Goal: Transaction & Acquisition: Purchase product/service

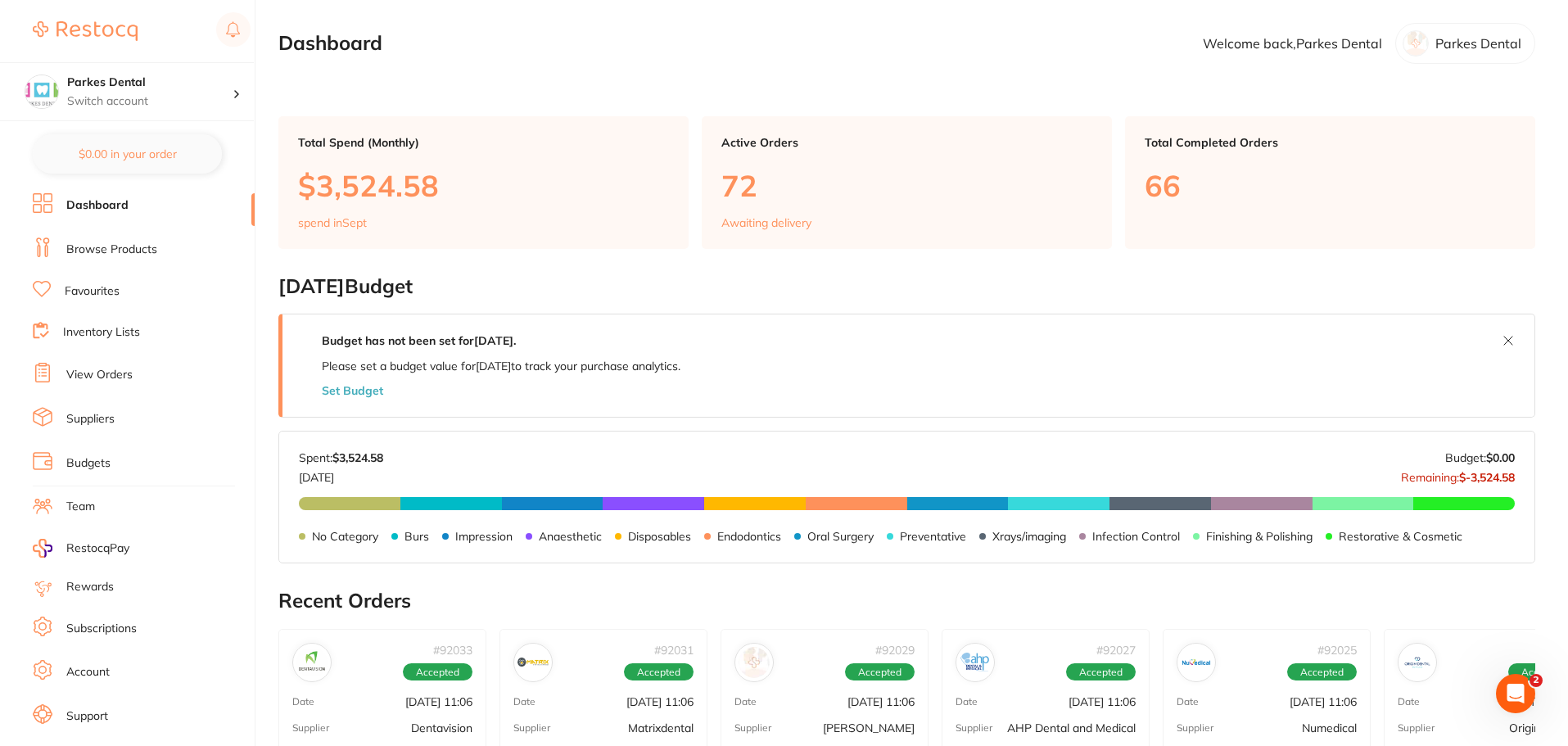
click at [125, 372] on link "View Orders" at bounding box center [99, 374] width 66 height 17
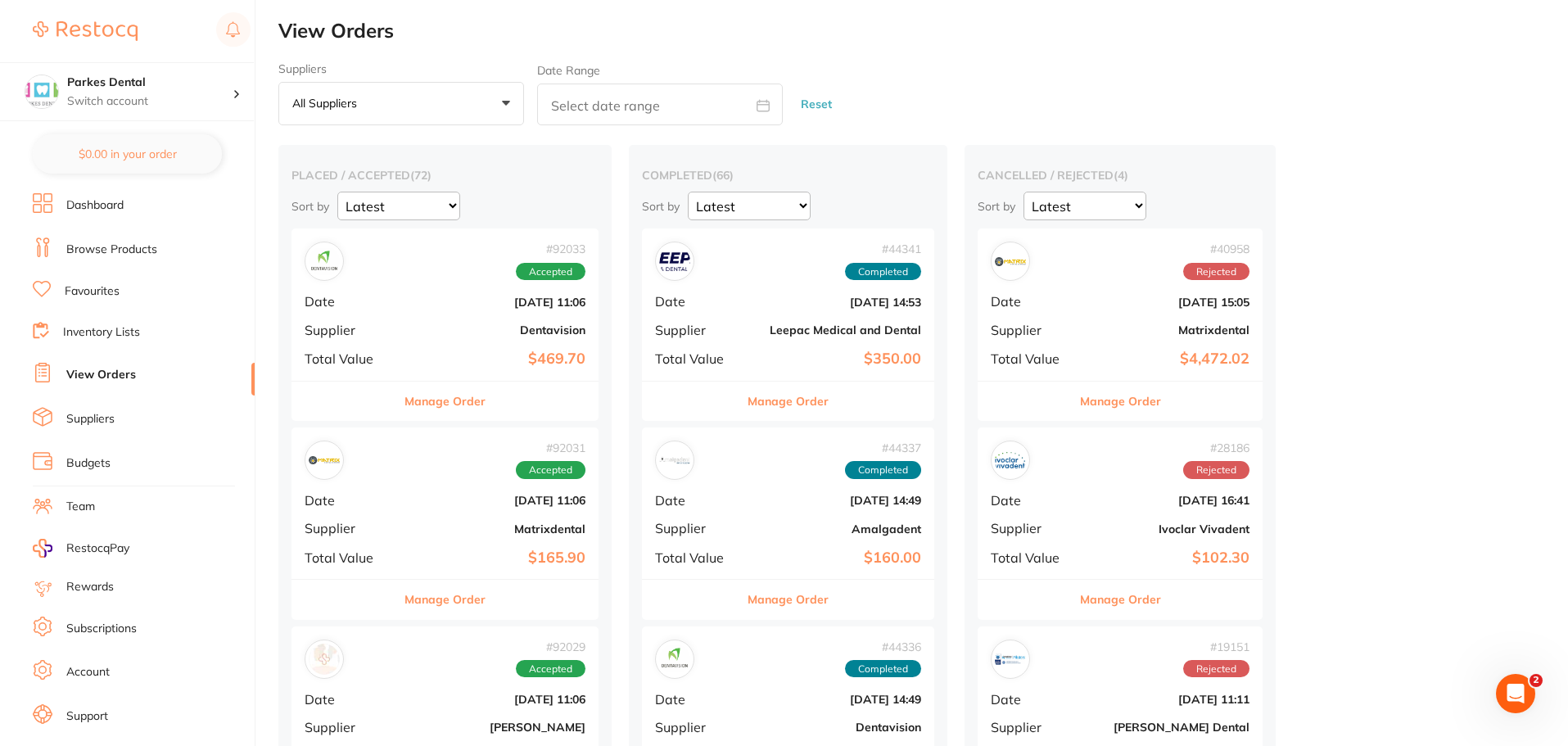
click at [362, 372] on div "# 92033 Accepted Date [DATE] 11:06 Supplier Dentavision Total Value $469.70" at bounding box center [445, 303] width 307 height 151
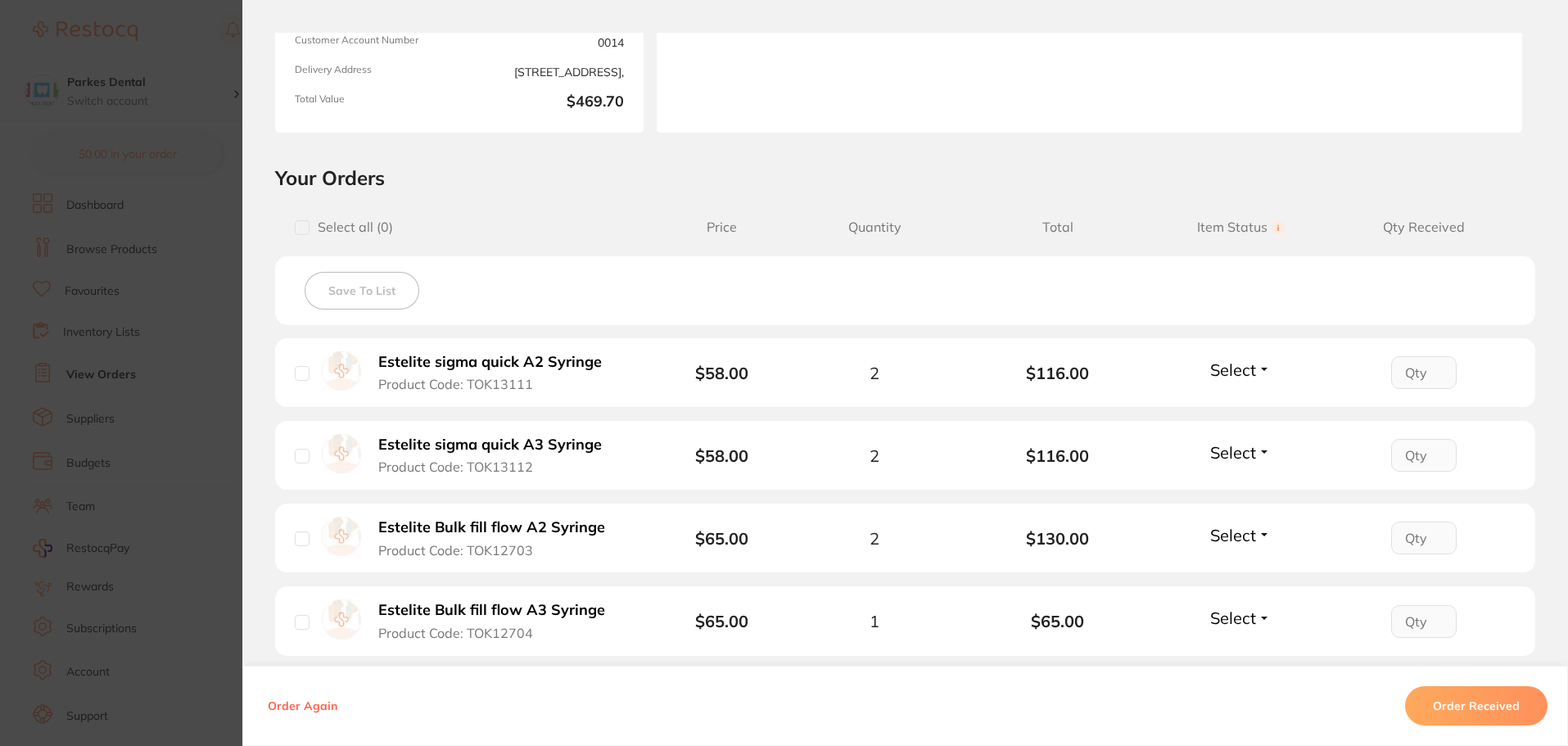
scroll to position [481, 0]
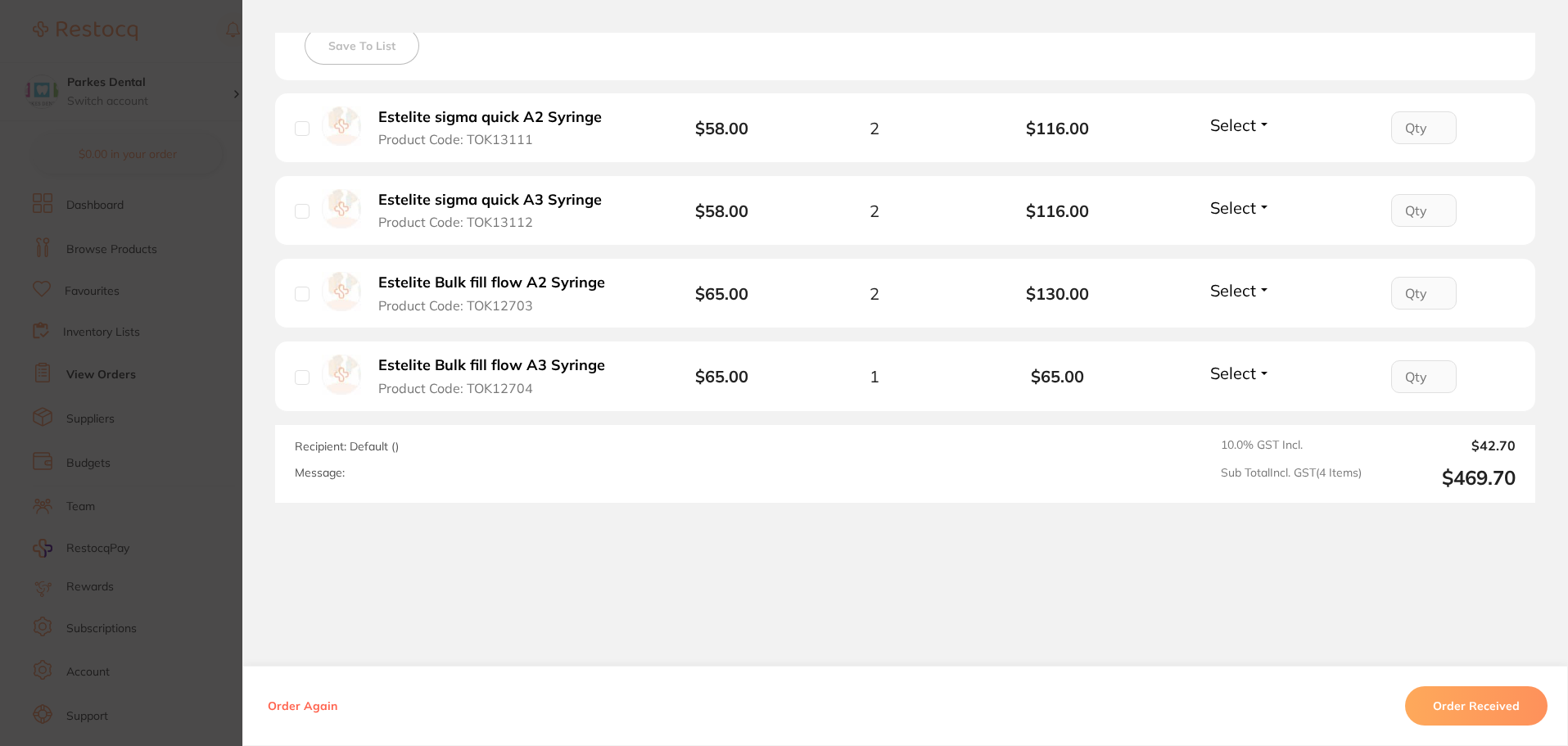
click at [1455, 698] on button "Order Received" at bounding box center [1476, 706] width 142 height 40
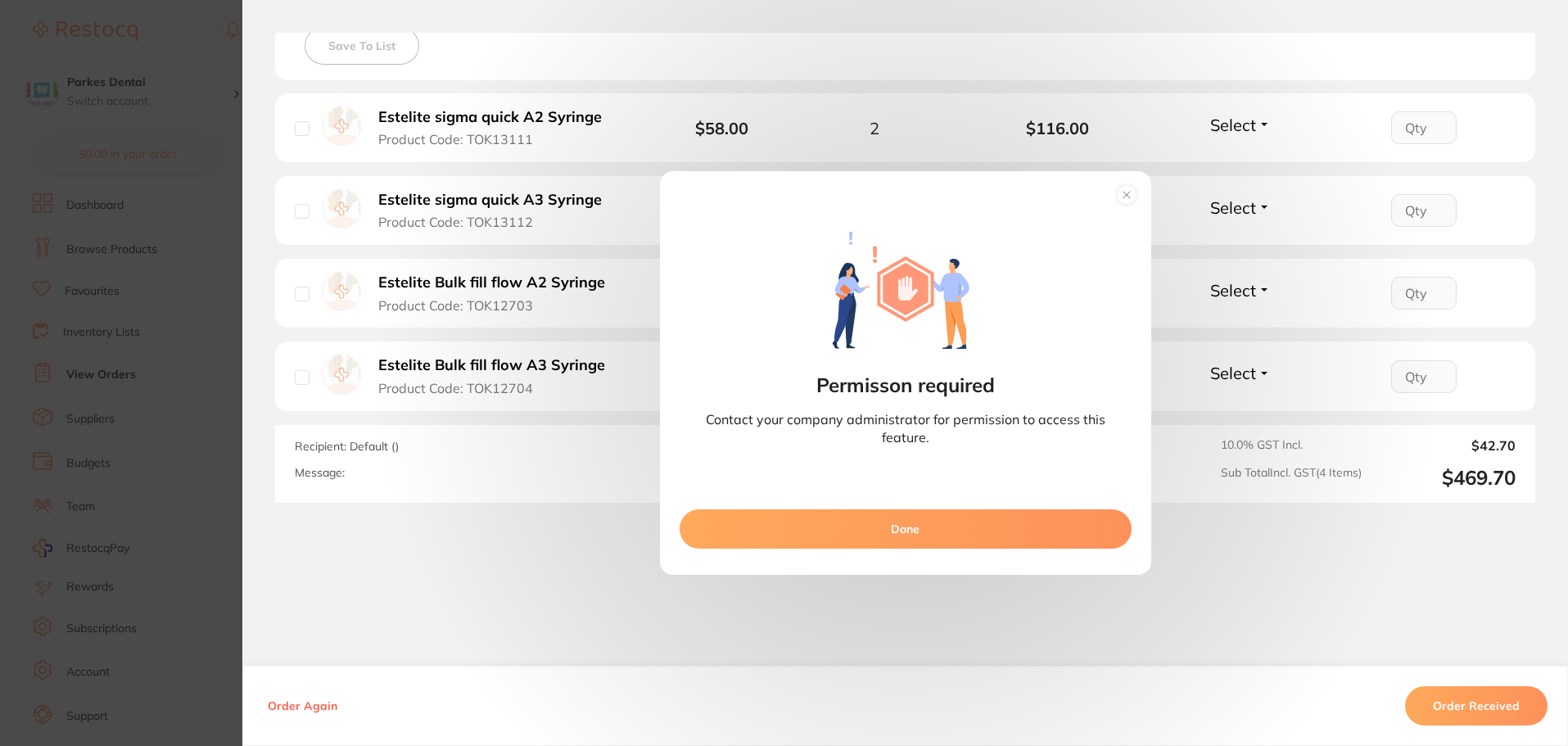
click at [1123, 189] on circle at bounding box center [1126, 195] width 19 height 19
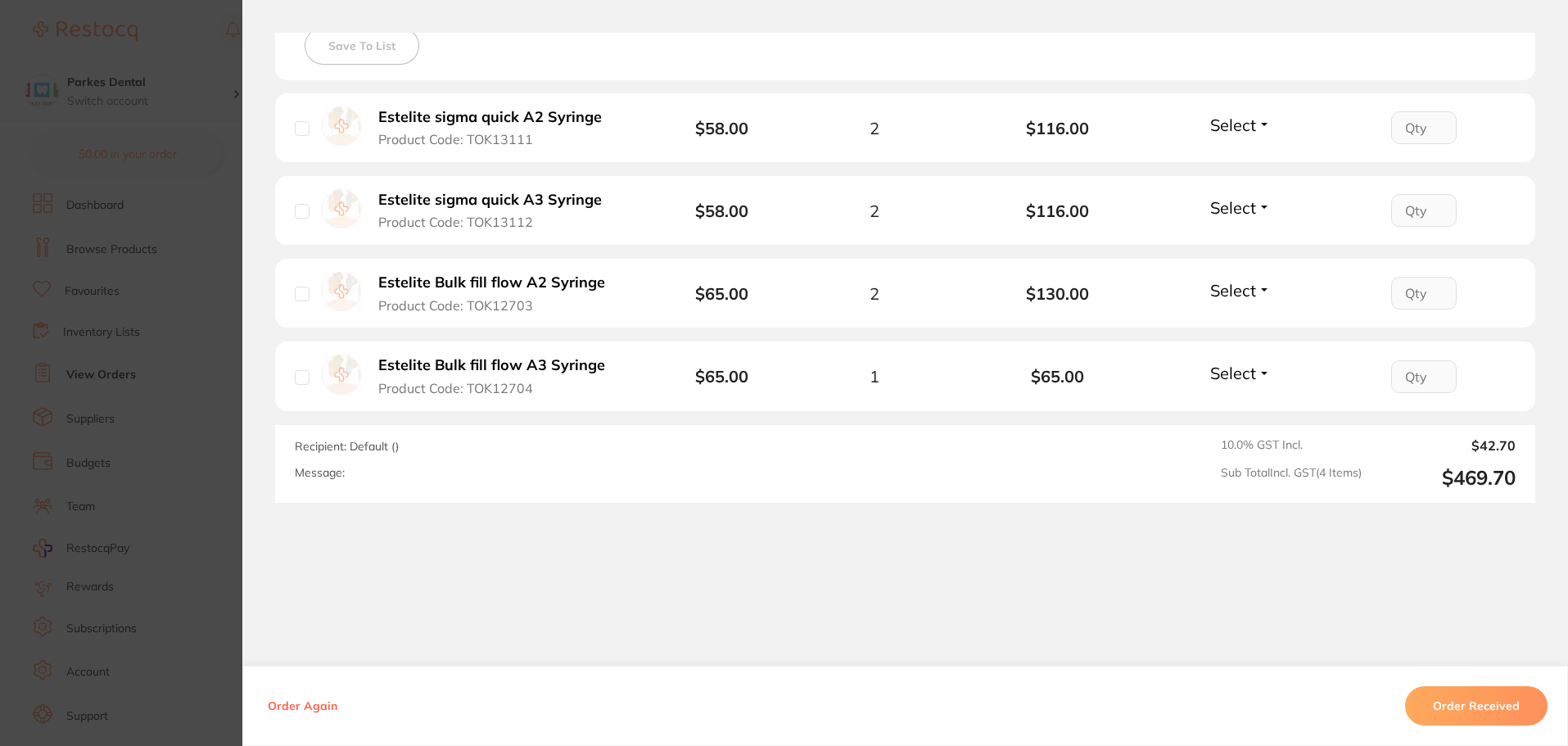
drag, startPoint x: 157, startPoint y: 303, endPoint x: 165, endPoint y: 310, distance: 10.6
click at [159, 303] on section "Order ID: Restocq- 92033 Order Information Accepted Order Order Date [DATE] 1:0…" at bounding box center [784, 373] width 1568 height 746
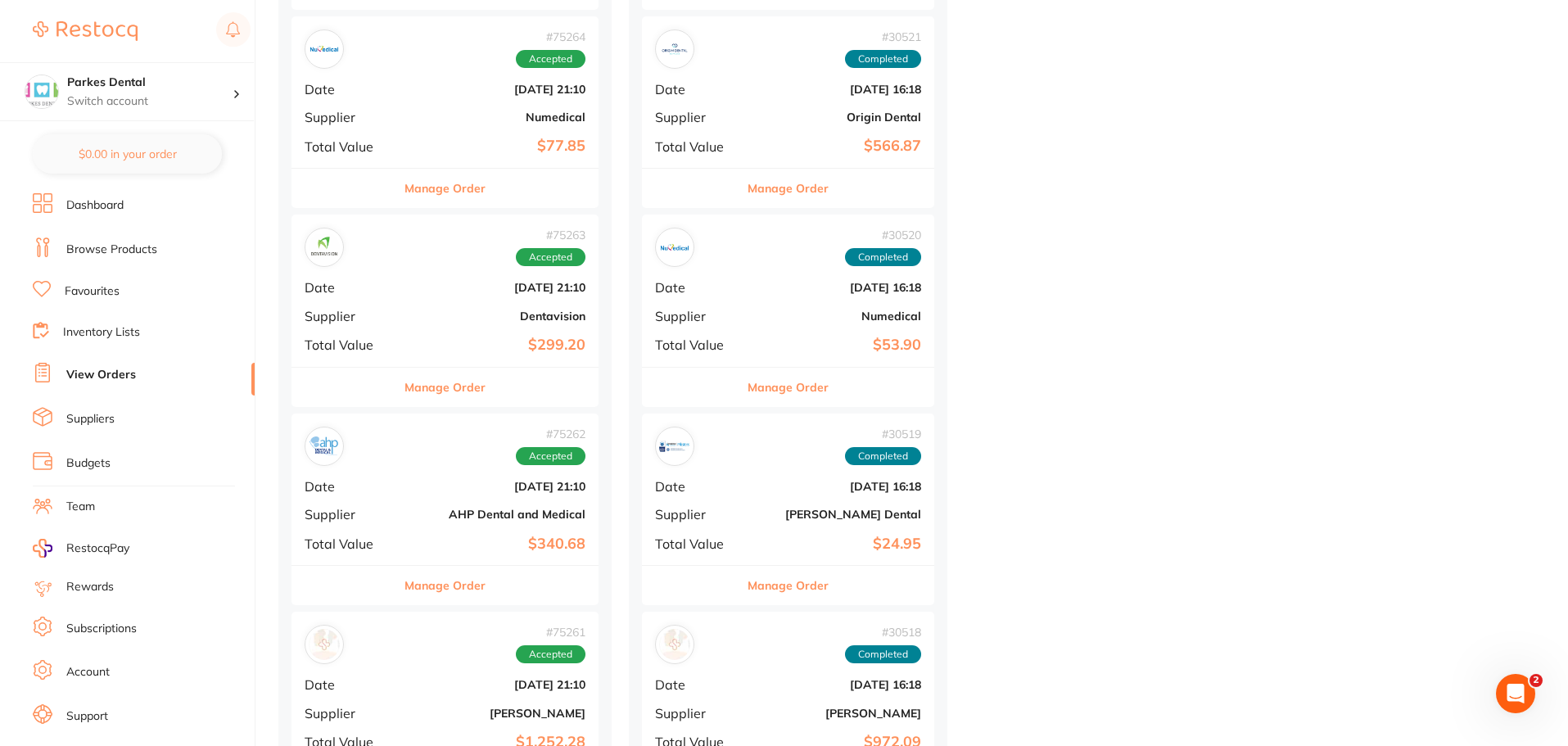
scroll to position [5733, 0]
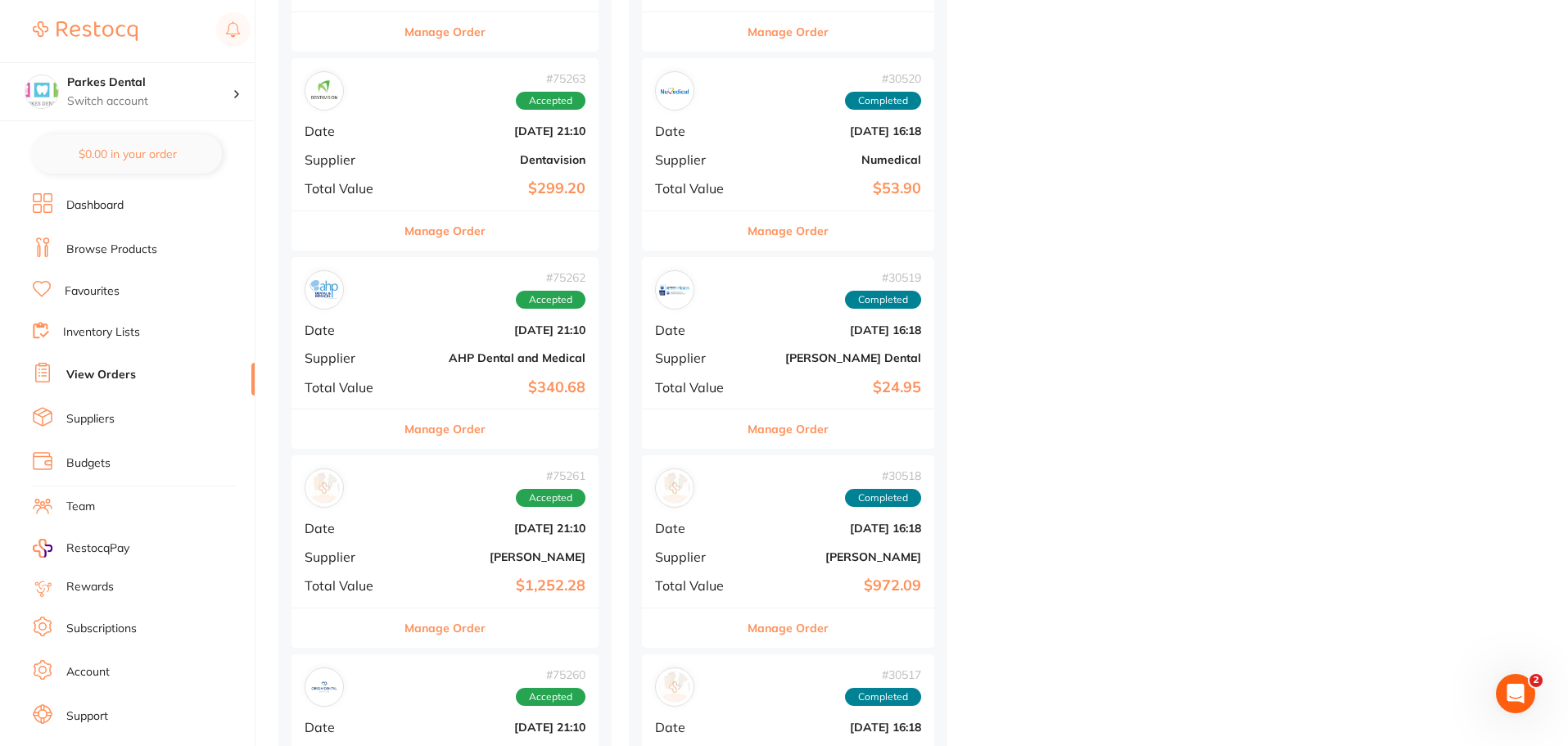
drag, startPoint x: 1566, startPoint y: 220, endPoint x: 1143, endPoint y: 197, distance: 423.6
click at [87, 331] on link "Inventory Lists" at bounding box center [102, 332] width 77 height 17
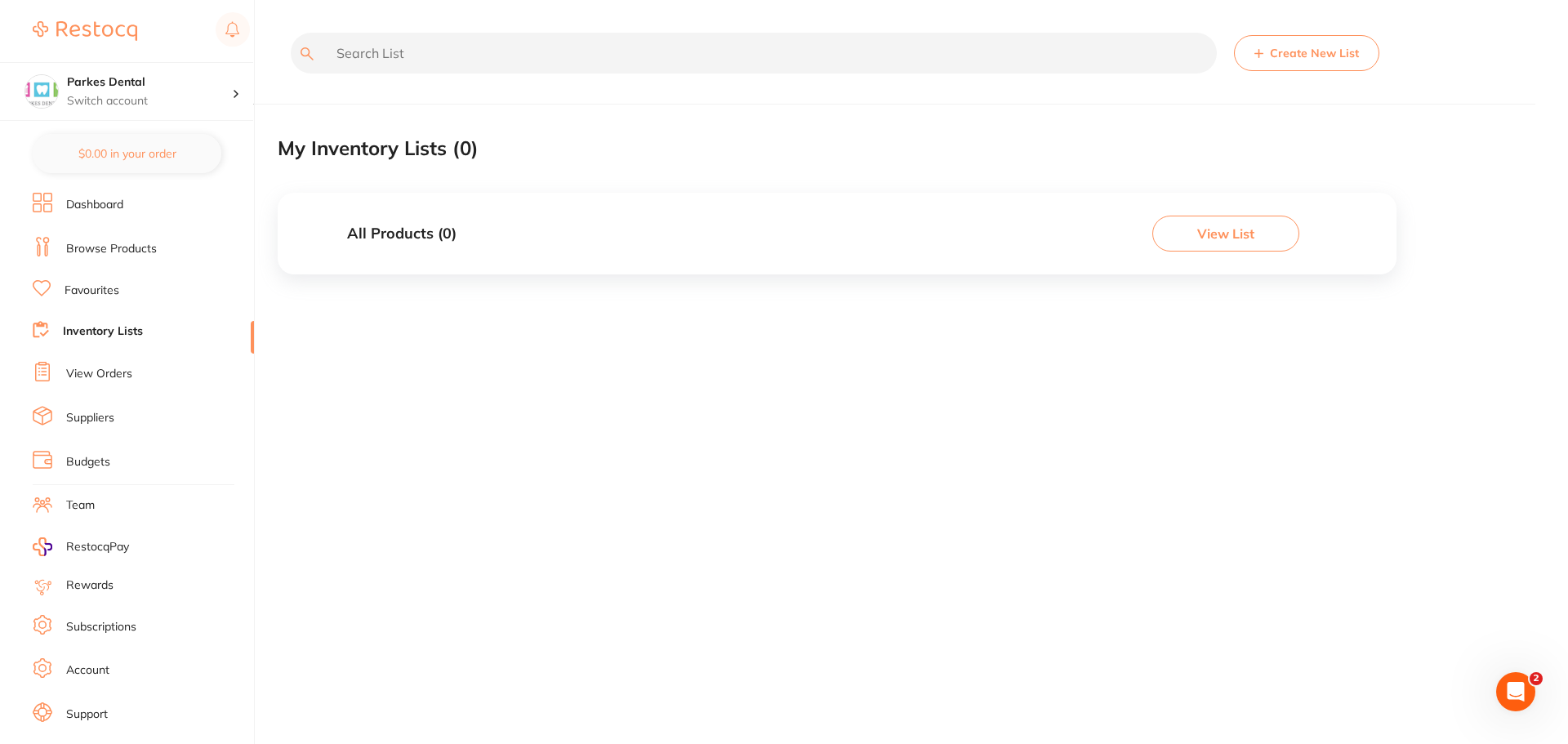
click at [147, 238] on li "Browse Products" at bounding box center [143, 248] width 222 height 25
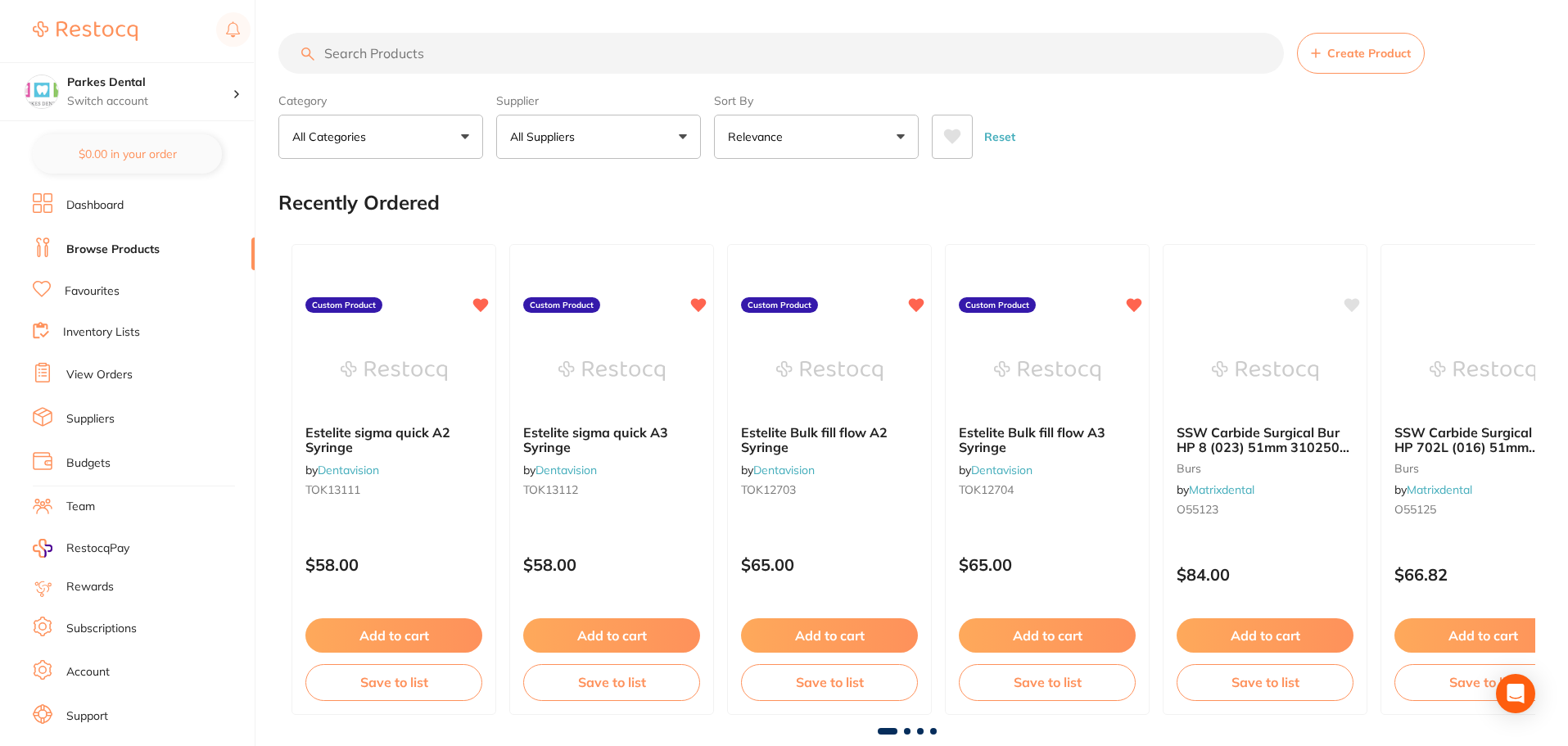
click at [420, 56] on input "search" at bounding box center [782, 52] width 1006 height 41
paste input "704-122"
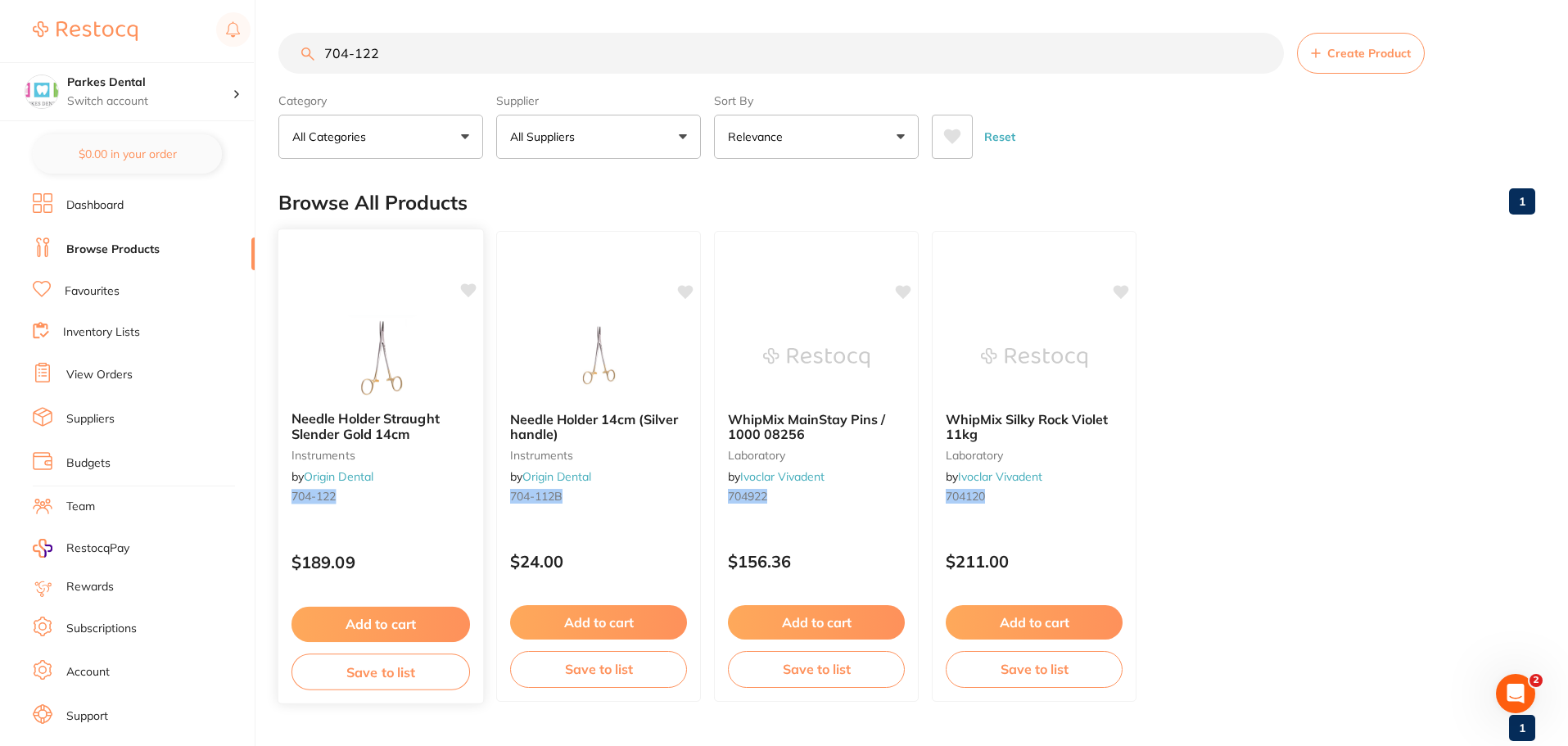
type input "704-122"
click at [418, 379] on img at bounding box center [380, 357] width 108 height 83
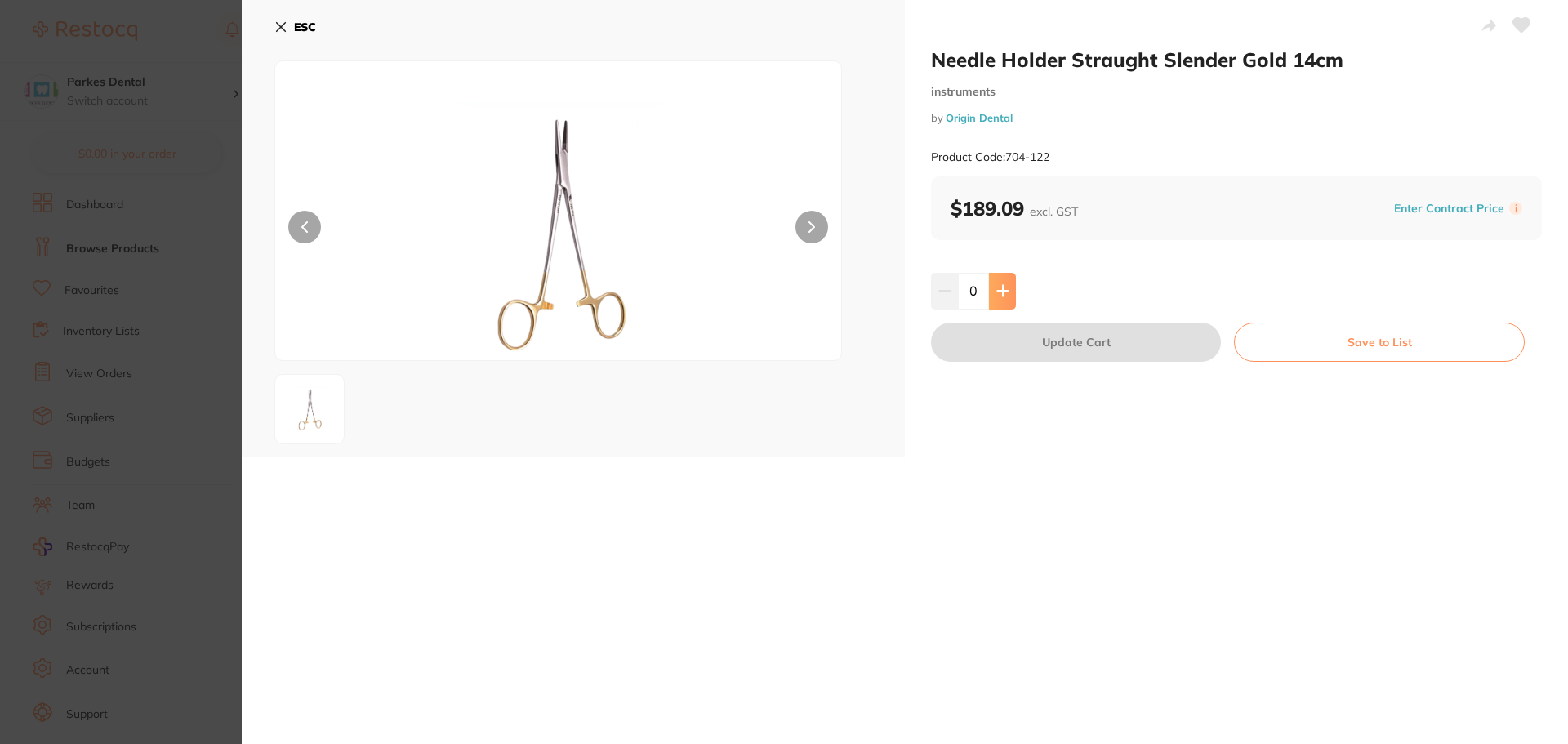
click at [1007, 279] on button at bounding box center [1002, 291] width 27 height 35
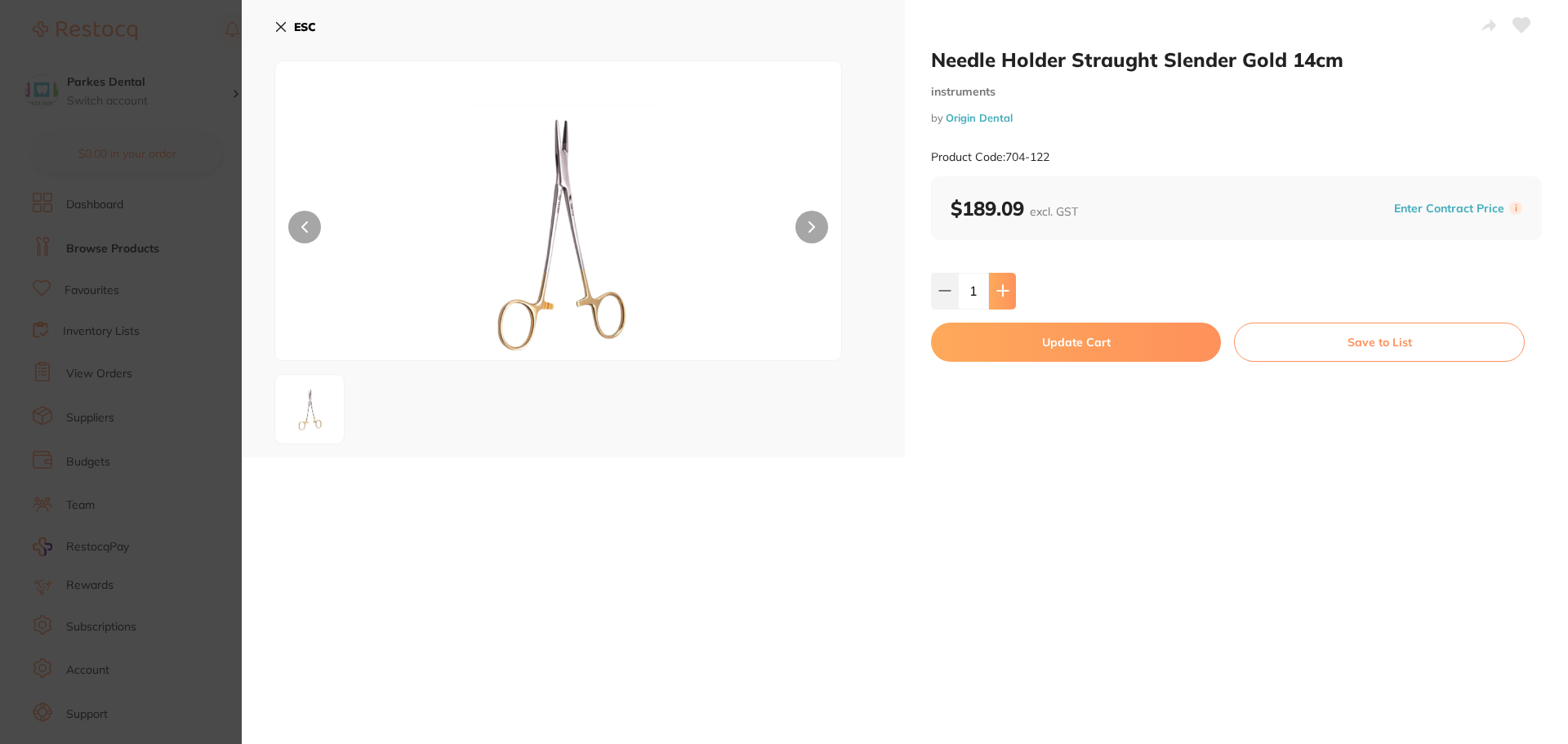
click at [1007, 279] on button at bounding box center [1002, 291] width 27 height 35
click at [1006, 287] on icon at bounding box center [1002, 290] width 13 height 13
type input "3"
click at [1051, 341] on button "Update Cart" at bounding box center [1076, 342] width 290 height 39
checkbox input "false"
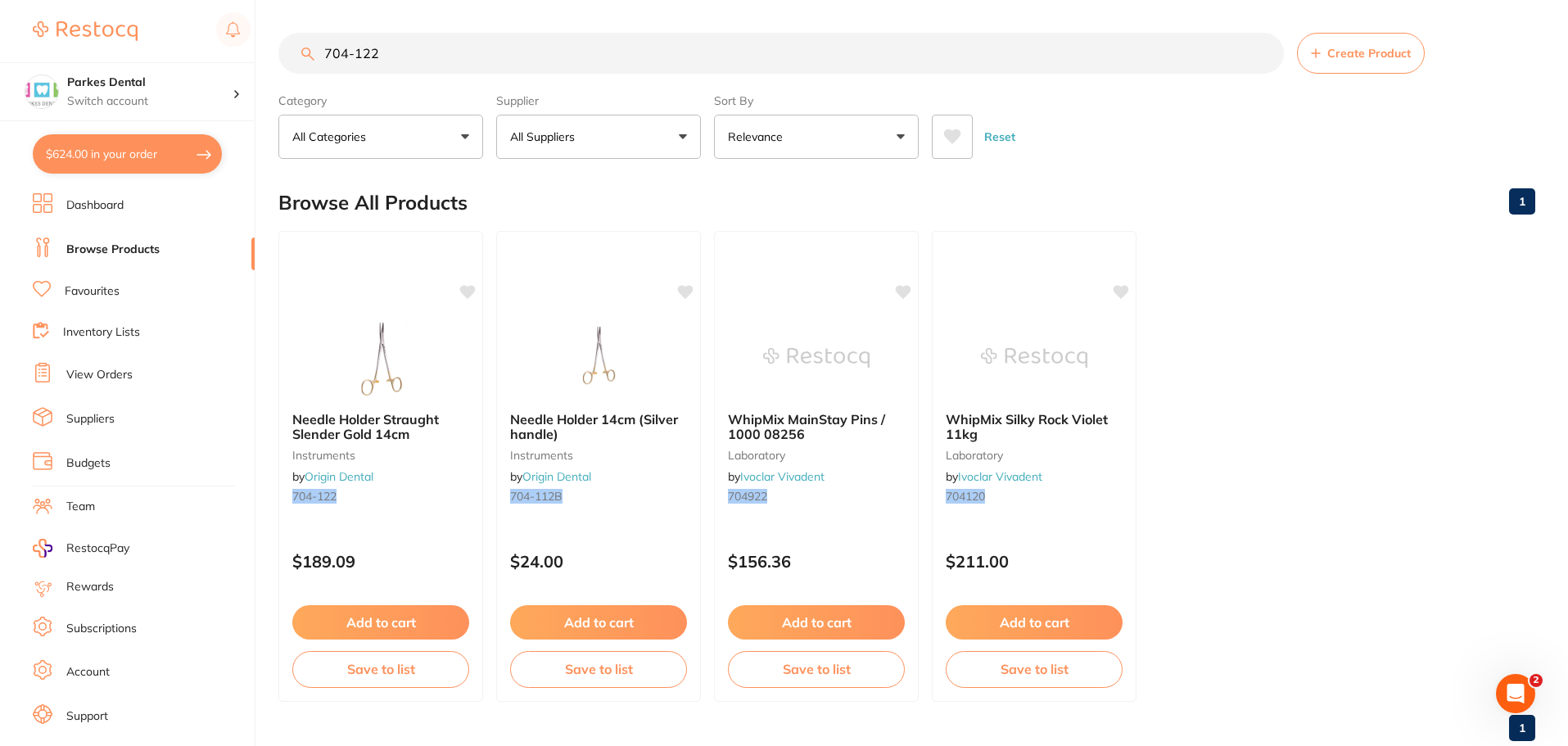
drag, startPoint x: 414, startPoint y: 55, endPoint x: 315, endPoint y: 55, distance: 99.0
click at [315, 55] on input "704-122" at bounding box center [782, 52] width 1006 height 41
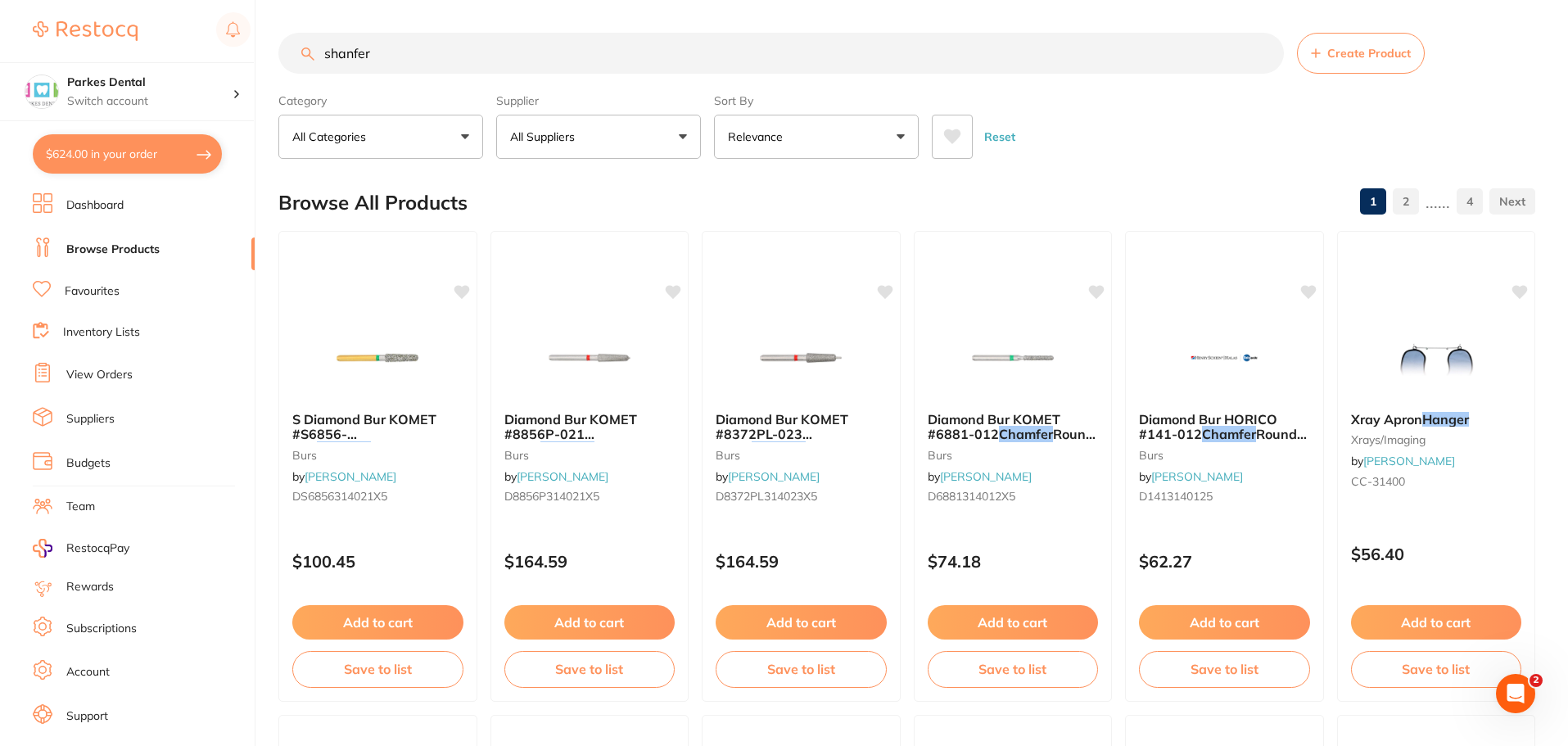
type input "shanfer"
